Goal: Navigation & Orientation: Find specific page/section

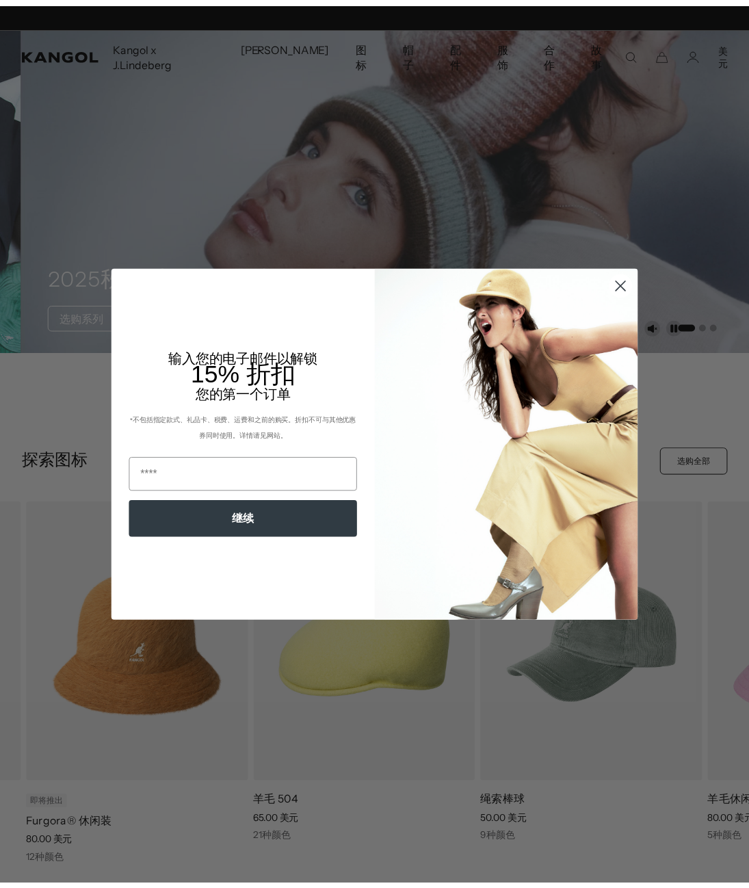
scroll to position [0, 265]
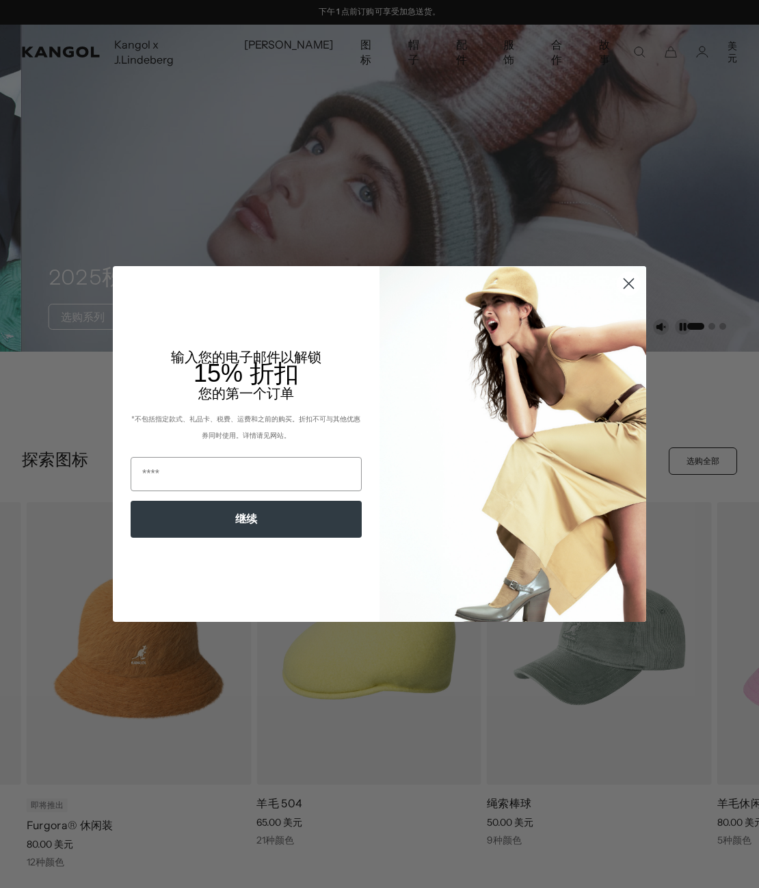
click at [624, 279] on circle "关闭对话框" at bounding box center [629, 283] width 23 height 23
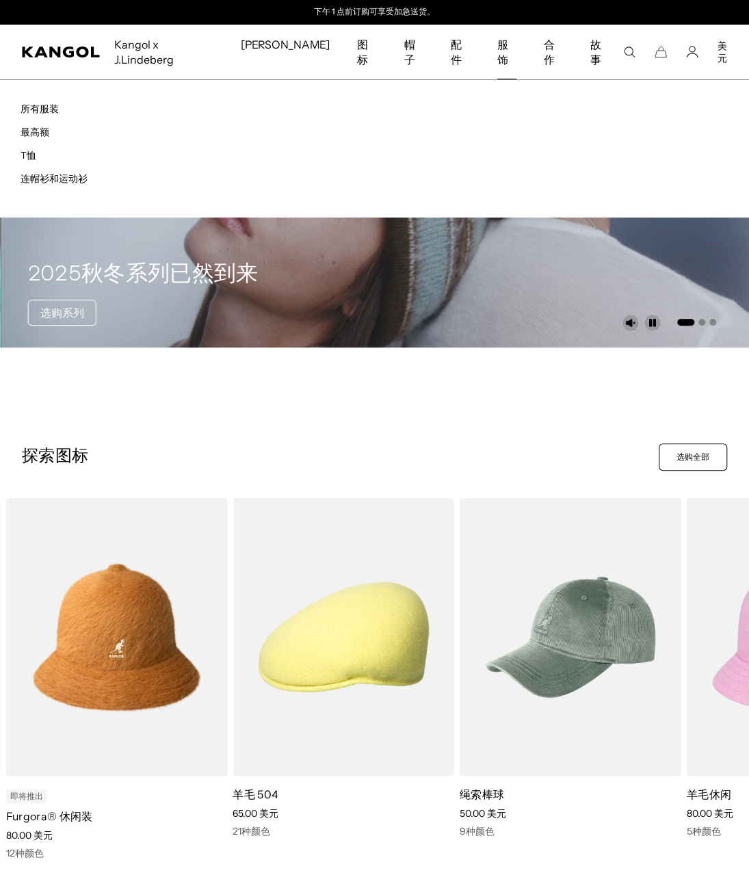
click at [38, 101] on li "所有服装" at bounding box center [198, 108] width 354 height 15
click at [45, 103] on font "所有服装" at bounding box center [40, 109] width 38 height 12
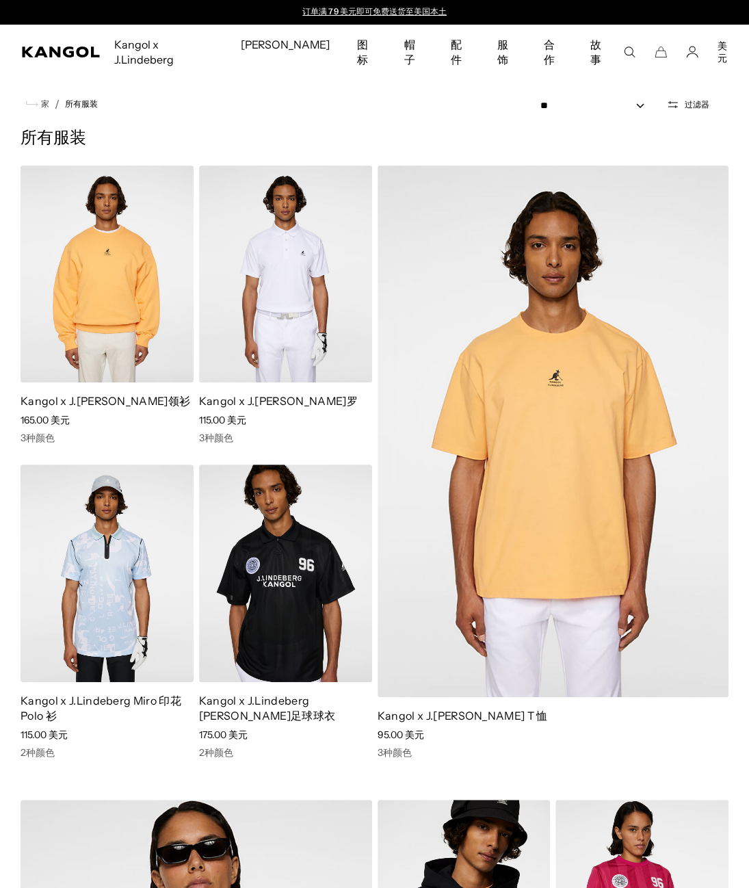
click at [677, 98] on icon "打开过滤器" at bounding box center [672, 104] width 13 height 12
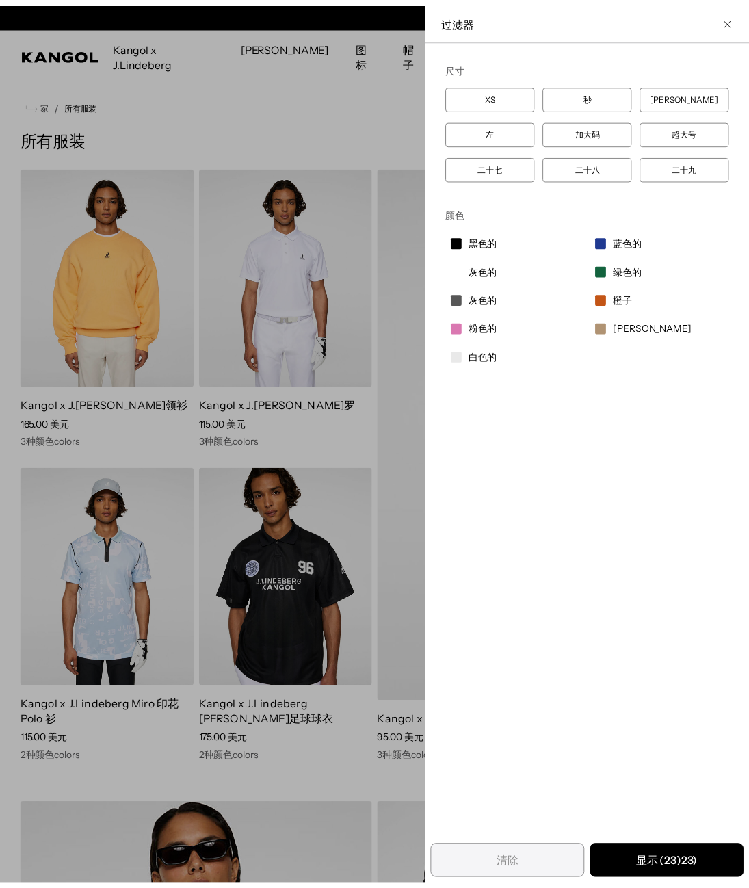
scroll to position [0, 265]
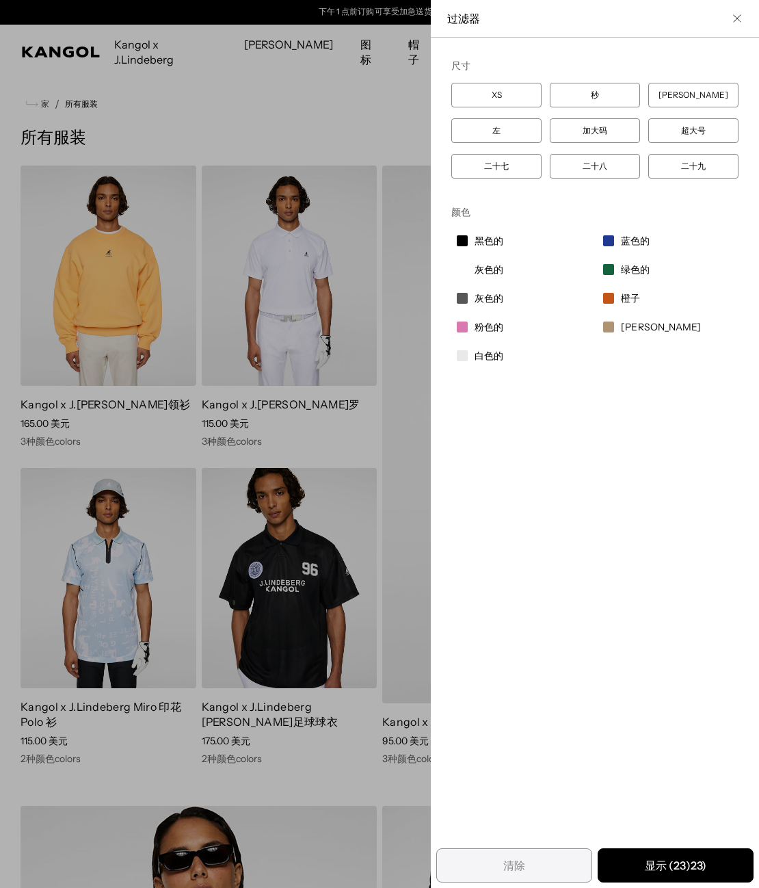
click at [733, 18] on icon "关闭筛选列表" at bounding box center [737, 18] width 8 height 8
